Goal: Task Accomplishment & Management: Manage account settings

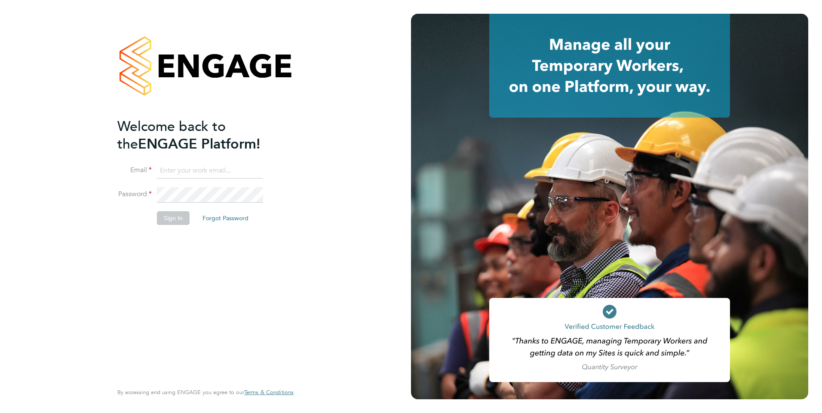
type input "Frank.Pocock@morganhunt.com"
click at [162, 213] on button "Sign In" at bounding box center [173, 218] width 33 height 14
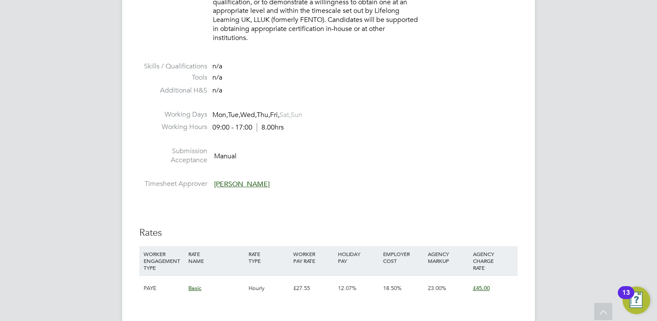
scroll to position [1155, 0]
